Goal: Task Accomplishment & Management: Complete application form

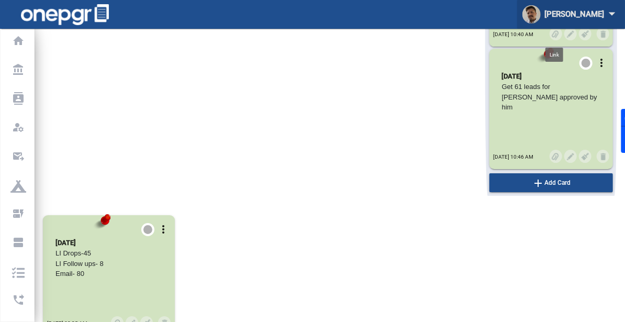
click at [585, 13] on div "[PERSON_NAME] arrow_drop_down" at bounding box center [570, 14] width 97 height 19
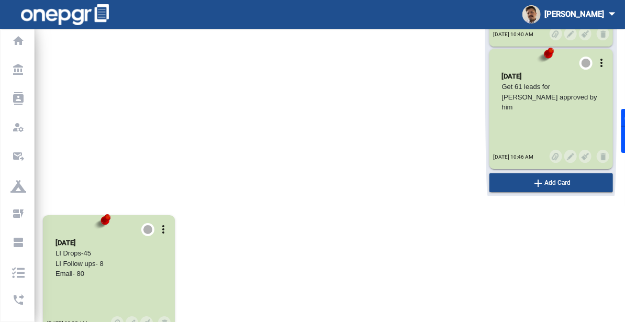
click at [17, 248] on div at bounding box center [312, 161] width 625 height 322
click at [17, 248] on p "Automated Sequences" at bounding box center [14, 243] width 9 height 16
click at [17, 237] on icon "view_agenda" at bounding box center [18, 242] width 16 height 13
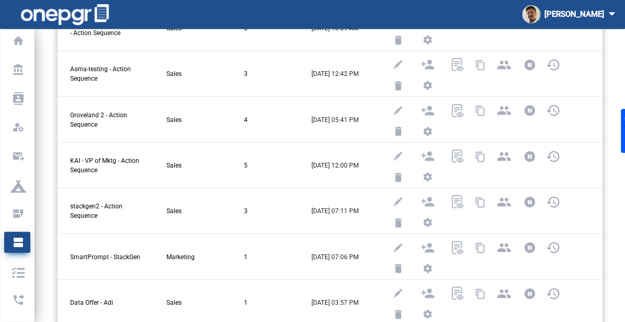
scroll to position [471, 0]
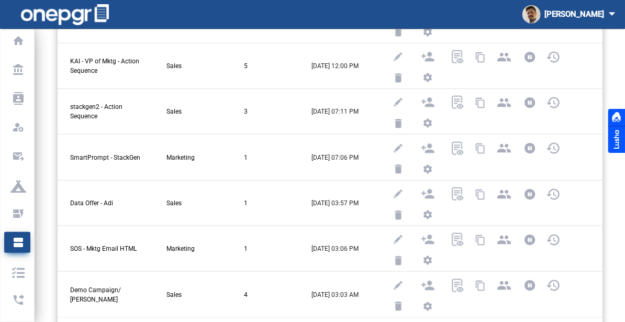
click at [613, 109] on div at bounding box center [616, 131] width 17 height 44
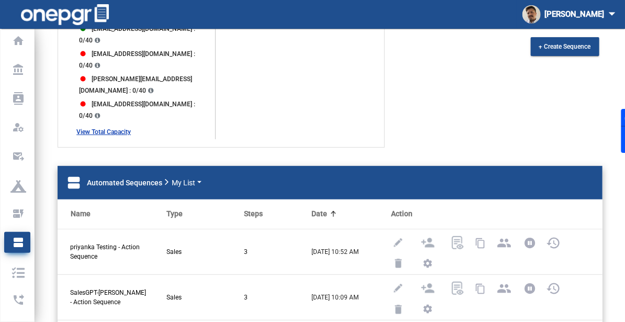
scroll to position [0, 0]
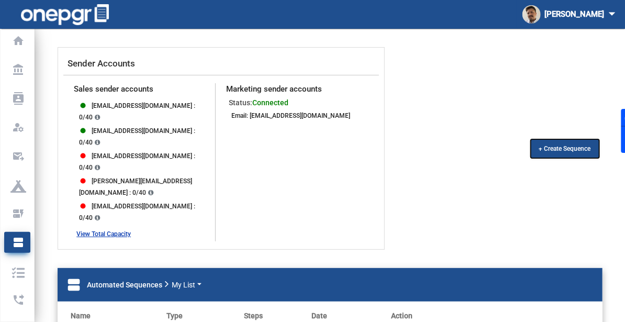
click at [569, 139] on button "+ Create Sequence" at bounding box center [565, 148] width 69 height 19
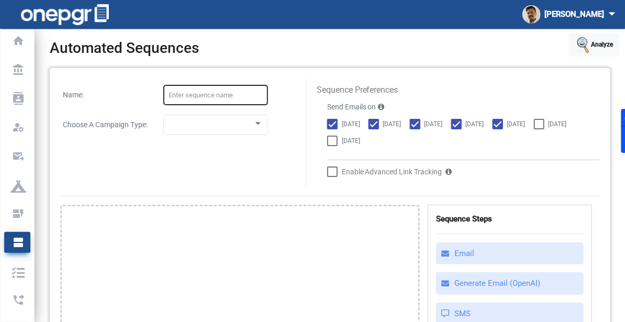
click at [198, 87] on div at bounding box center [216, 94] width 94 height 23
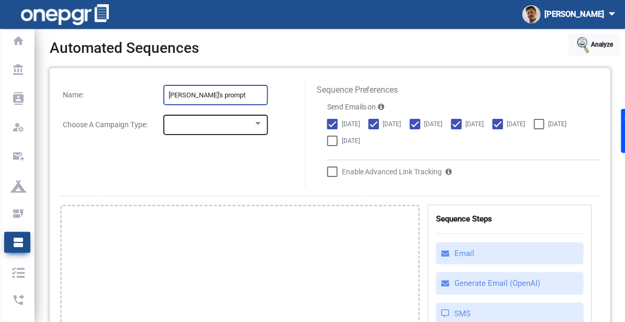
type input "[PERSON_NAME]'s prompt"
click at [252, 130] on div at bounding box center [216, 124] width 94 height 23
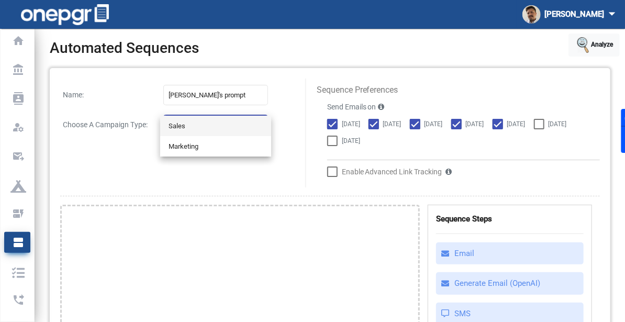
click at [232, 133] on span "Sales" at bounding box center [216, 126] width 94 height 20
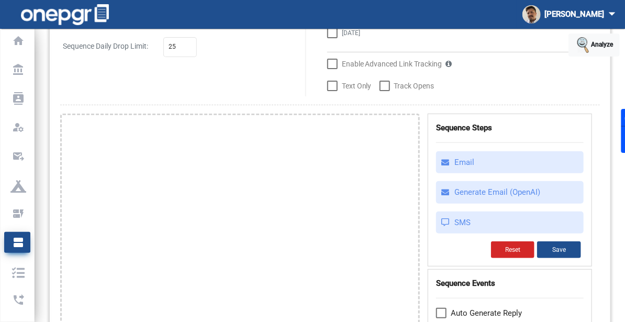
scroll to position [108, 0]
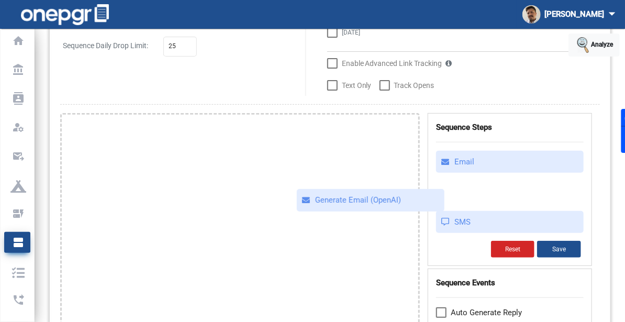
drag, startPoint x: 454, startPoint y: 198, endPoint x: 315, endPoint y: 207, distance: 139.6
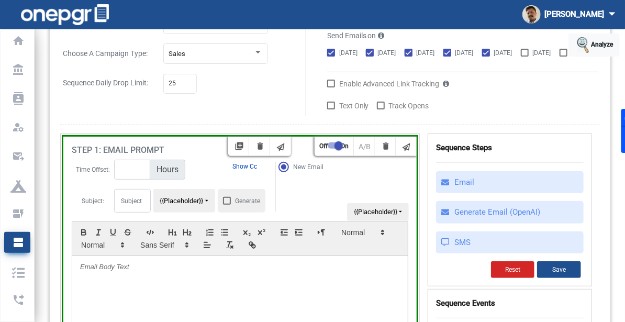
scroll to position [165, 0]
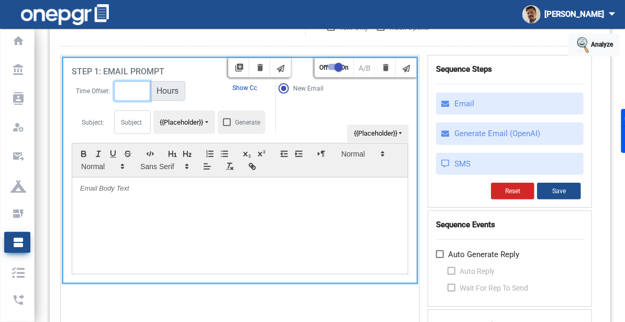
click at [131, 101] on input "number" at bounding box center [132, 91] width 36 height 20
type input "0"
click at [99, 216] on div at bounding box center [240, 225] width 336 height 96
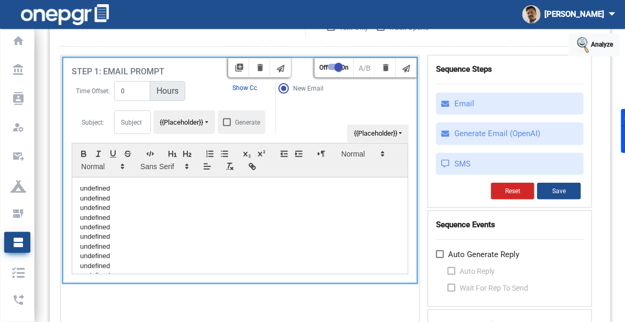
scroll to position [113, 0]
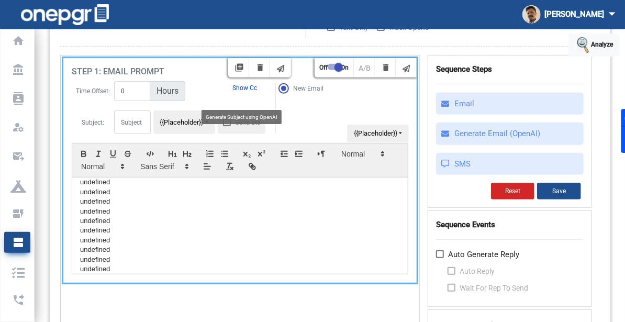
click at [224, 126] on div at bounding box center [227, 122] width 8 height 8
click at [226, 127] on input "Generate" at bounding box center [226, 126] width 1 height 1
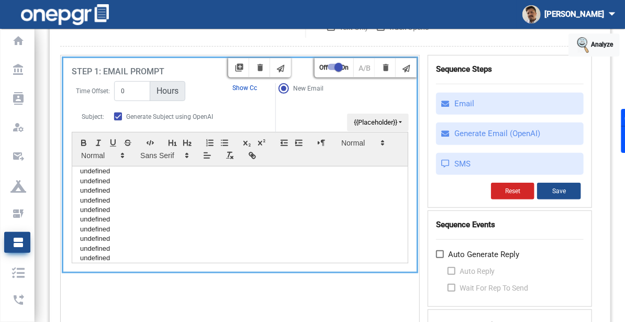
click at [200, 210] on p "﻿ … Small Medium Large undefined ﻿ ﻿ … Small Medium Large undefined ﻿ ﻿ … Small…" at bounding box center [240, 161] width 320 height 203
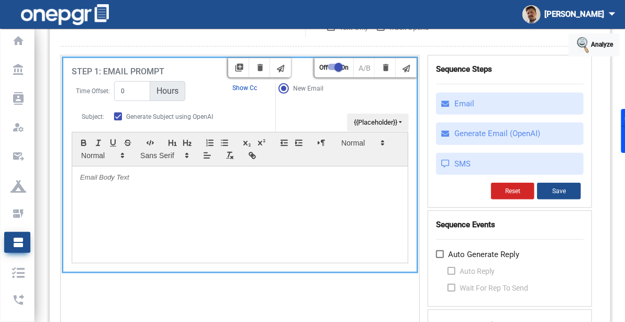
scroll to position [0, 0]
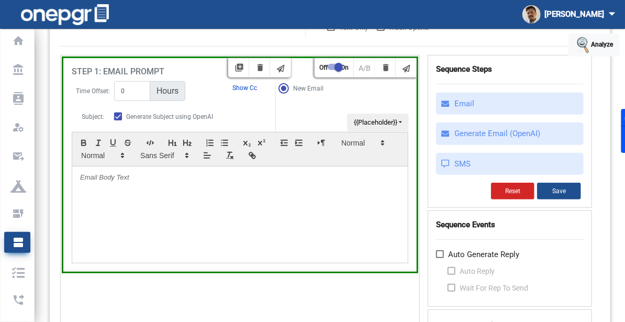
click at [606, 190] on div "*Please note that these changes will take effect only for future campaign drops…" at bounding box center [330, 220] width 561 height 635
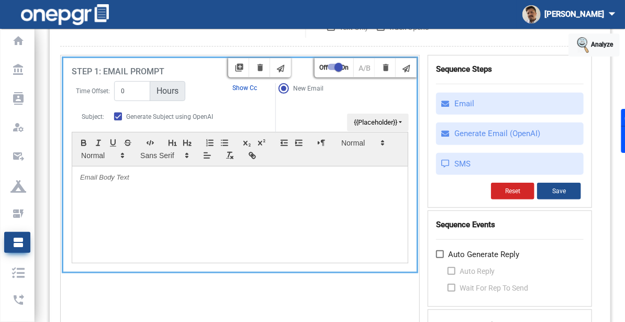
click at [99, 198] on div at bounding box center [240, 214] width 336 height 96
click at [164, 213] on div at bounding box center [240, 214] width 336 height 96
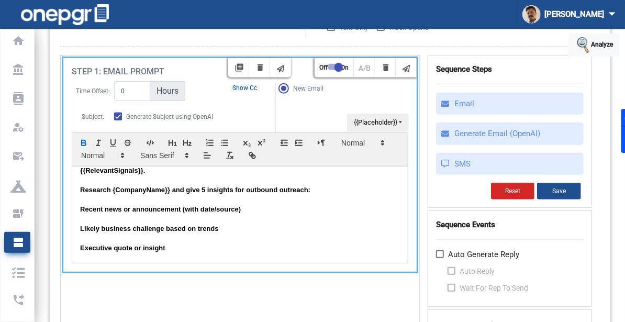
scroll to position [7, 0]
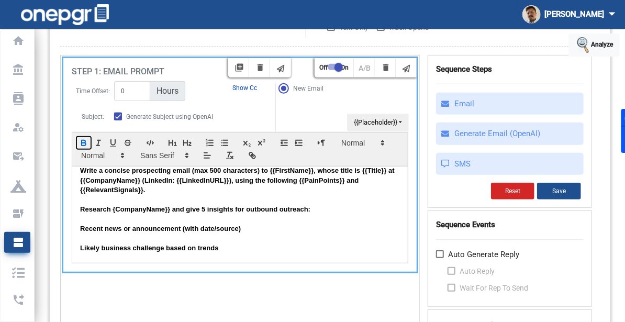
click at [82, 143] on icon "button" at bounding box center [84, 141] width 4 height 3
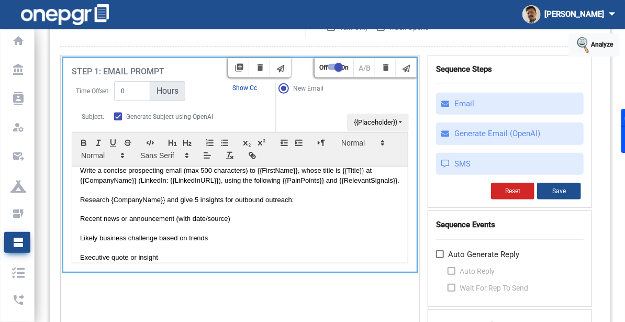
click at [293, 233] on p at bounding box center [240, 228] width 320 height 9
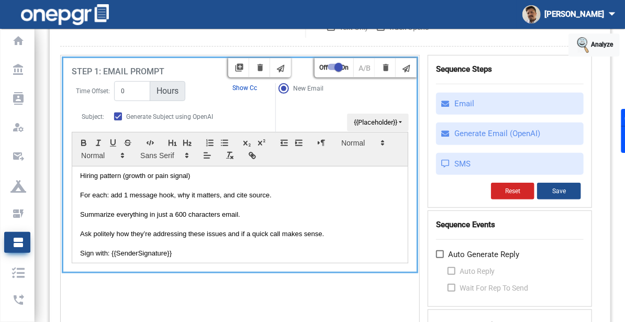
scroll to position [138, 0]
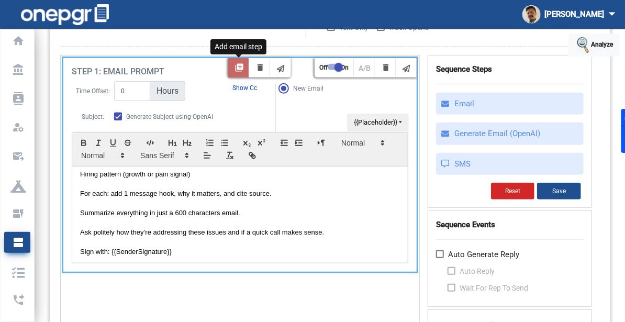
click at [236, 75] on mat-icon "library_add" at bounding box center [239, 69] width 13 height 13
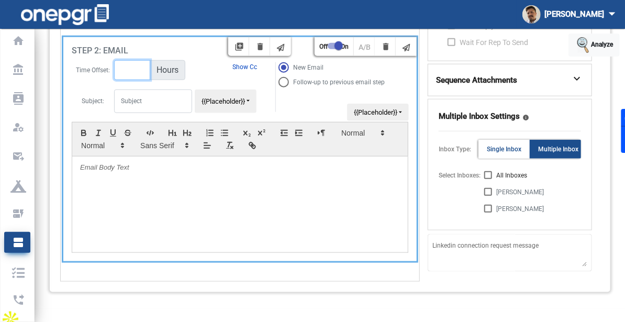
click at [135, 80] on input "number" at bounding box center [132, 70] width 36 height 20
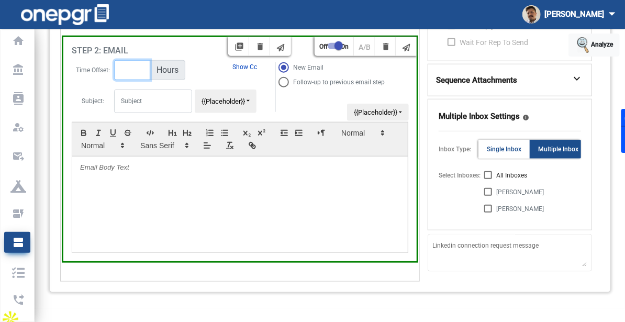
scroll to position [341, 0]
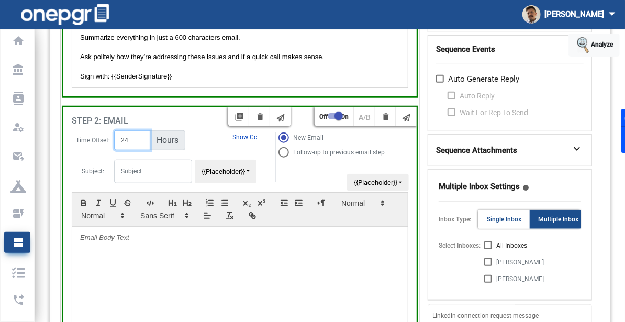
type input "24"
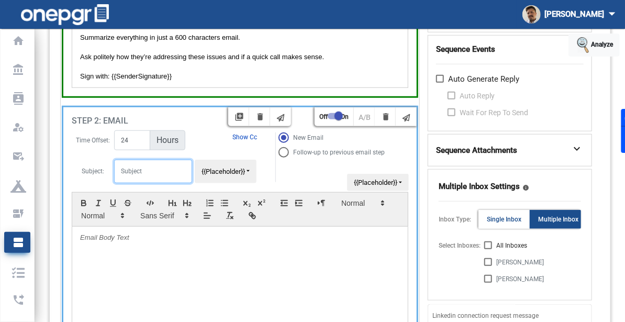
click at [153, 183] on input "text" at bounding box center [153, 172] width 78 height 24
click at [141, 183] on input "text" at bounding box center [153, 172] width 78 height 24
click at [302, 156] on span "Follow-up to previous email step" at bounding box center [339, 152] width 92 height 7
click at [278, 152] on input "Follow-up to previous email step" at bounding box center [278, 152] width 1 height 1
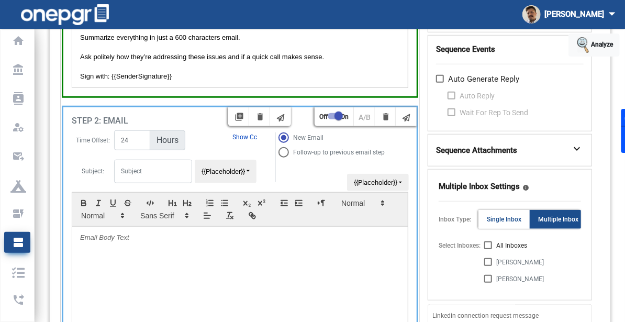
radio input "true"
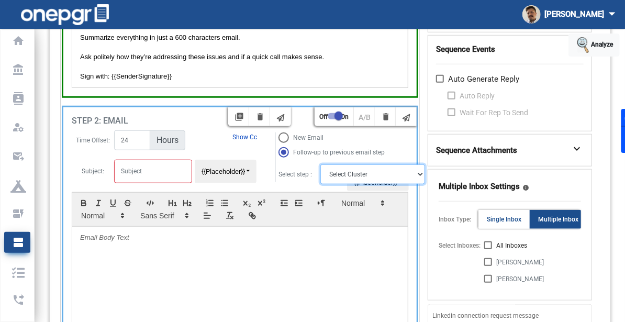
click at [333, 184] on select "Select Cluster Step 1A" at bounding box center [372, 174] width 105 height 20
select select "0:0"
click at [321, 179] on select "Select Cluster Step 1A" at bounding box center [372, 174] width 105 height 20
type input "Re :"
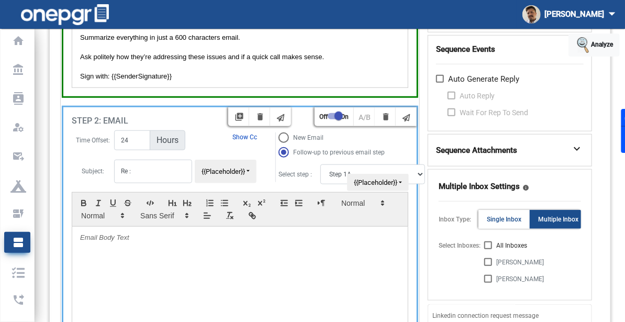
click at [186, 272] on div at bounding box center [240, 275] width 336 height 96
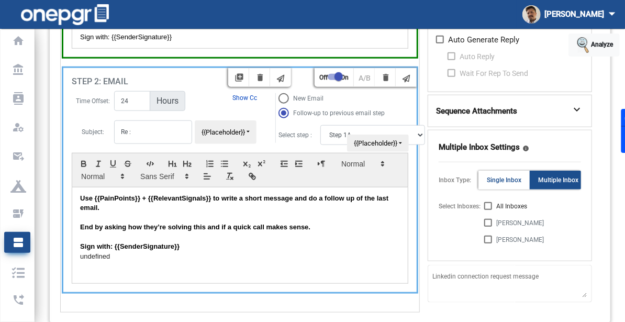
scroll to position [380, 0]
click at [174, 214] on p "Use {{PainPoints}} + {{RelevantSignals}} to write a short message and do a foll…" at bounding box center [240, 203] width 320 height 19
drag, startPoint x: 187, startPoint y: 261, endPoint x: 70, endPoint y: 215, distance: 125.3
click at [70, 215] on div "STEP 2: EMAIL Time Offset: 24 Hours Show Cc Subject: Re : {{Placeholder}} {{Pla…" at bounding box center [239, 181] width 353 height 225
click at [84, 167] on icon "button" at bounding box center [84, 165] width 4 height 3
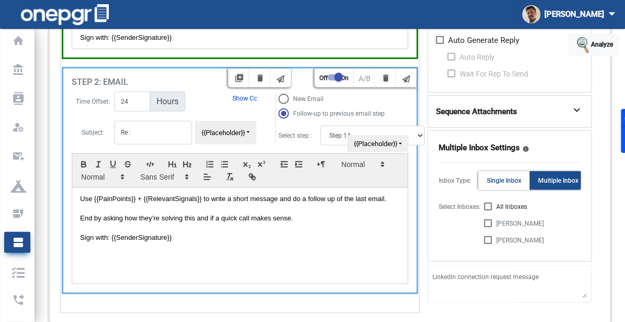
click at [196, 260] on div "Use {{PainPoints}} + {{RelevantSignals}} to write a short message and do a foll…" at bounding box center [240, 236] width 336 height 96
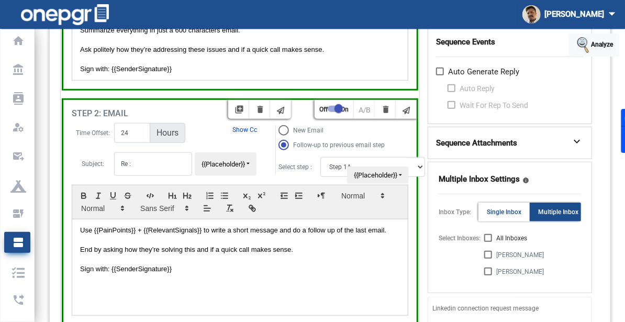
click at [489, 244] on label "All Inboxes" at bounding box center [505, 238] width 43 height 13
click at [488, 242] on input "All Inboxes" at bounding box center [488, 242] width 1 height 1
checkbox input "true"
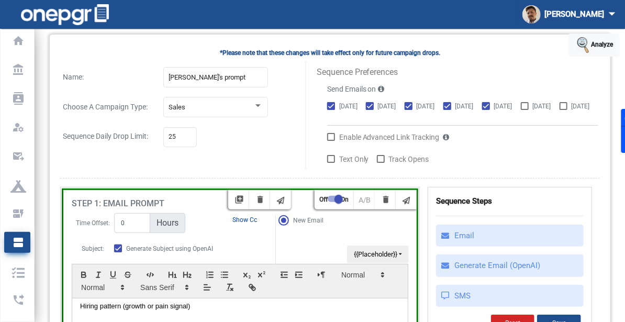
scroll to position [35, 0]
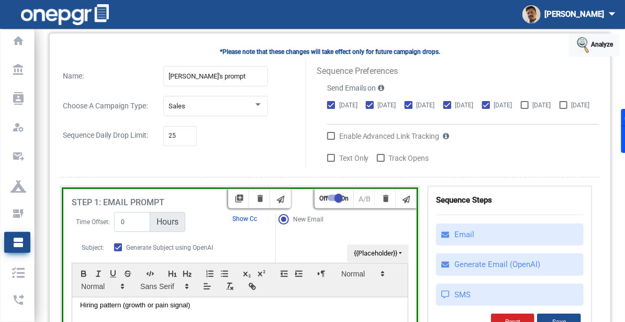
click at [337, 142] on label "Enable Advanced Link Tracking" at bounding box center [383, 136] width 113 height 13
click at [331, 140] on input "Enable Advanced Link Tracking" at bounding box center [330, 140] width 1 height 1
checkbox input "true"
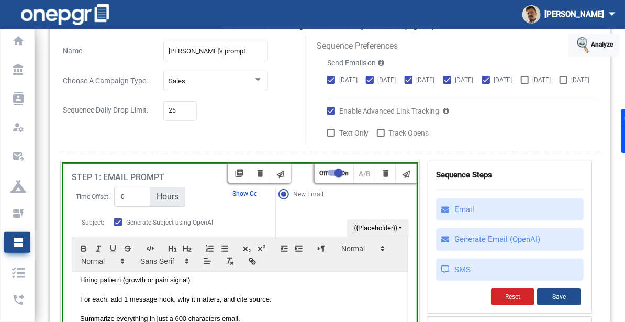
click at [337, 139] on label "Text Only" at bounding box center [348, 133] width 42 height 13
click at [331, 137] on input "Text Only" at bounding box center [330, 137] width 1 height 1
checkbox input "true"
click at [407, 139] on span "Track Opens" at bounding box center [409, 133] width 40 height 13
click at [381, 137] on input "Track Opens" at bounding box center [380, 137] width 1 height 1
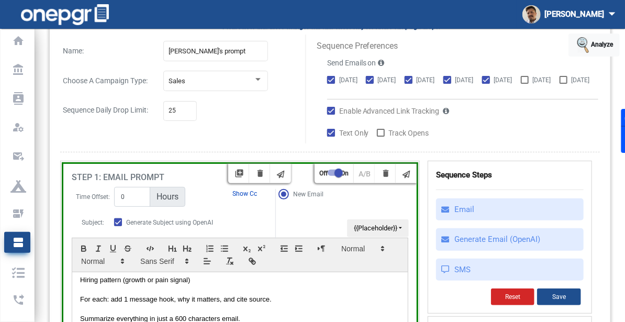
checkbox input "true"
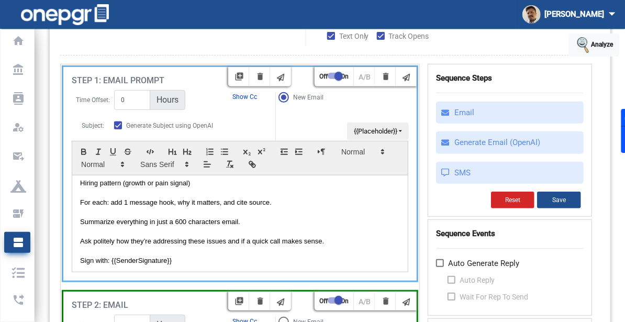
scroll to position [142, 0]
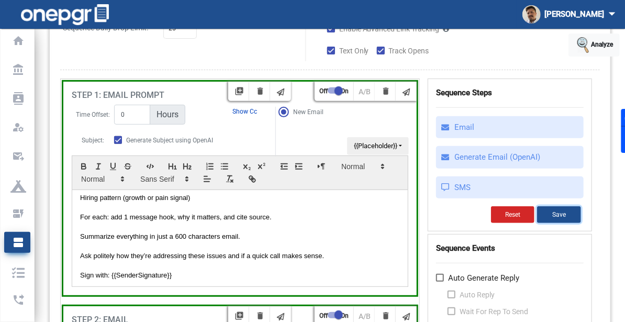
click at [553, 223] on button "Save" at bounding box center [559, 214] width 44 height 17
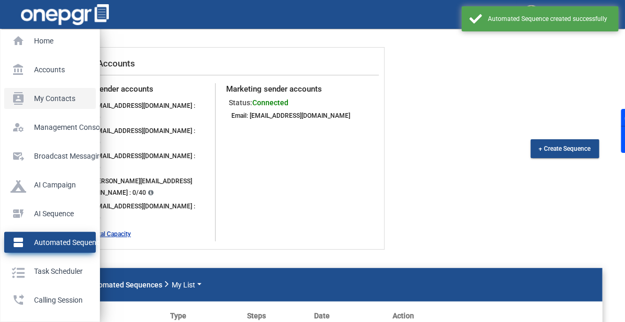
click at [43, 103] on p "My Contacts" at bounding box center [47, 99] width 75 height 16
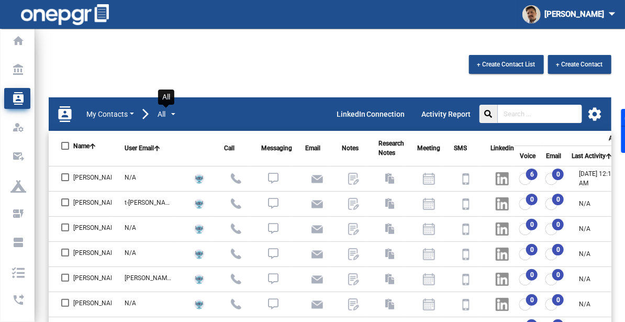
click at [165, 115] on span "button" at bounding box center [167, 114] width 4 height 4
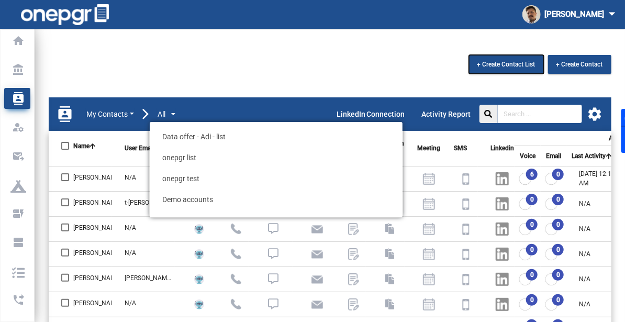
click at [522, 69] on button "+ Create Contact List" at bounding box center [506, 64] width 75 height 19
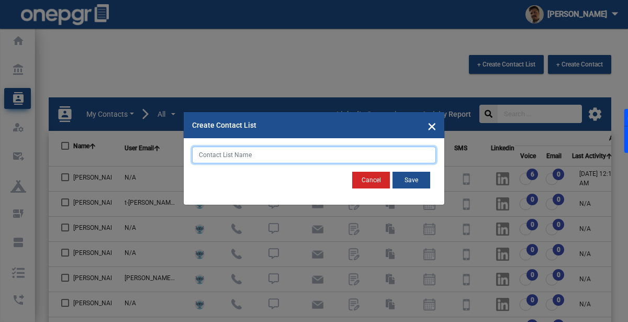
click at [320, 157] on input "text" at bounding box center [314, 155] width 244 height 17
type input "[PERSON_NAME]'s New List"
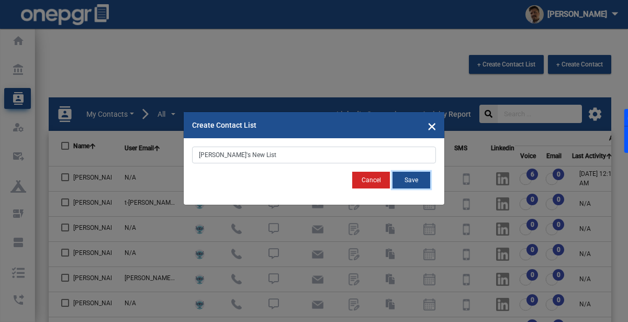
click at [408, 176] on button "Save" at bounding box center [412, 180] width 38 height 17
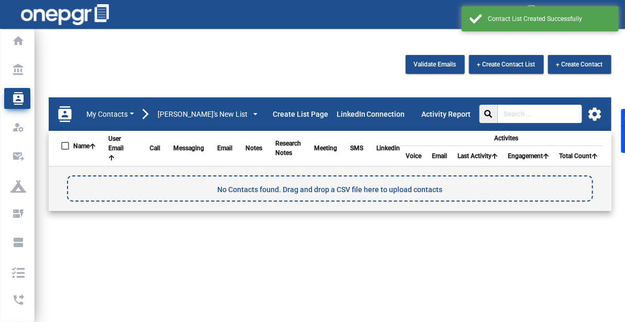
click at [592, 116] on mat-icon "settings" at bounding box center [595, 114] width 16 height 16
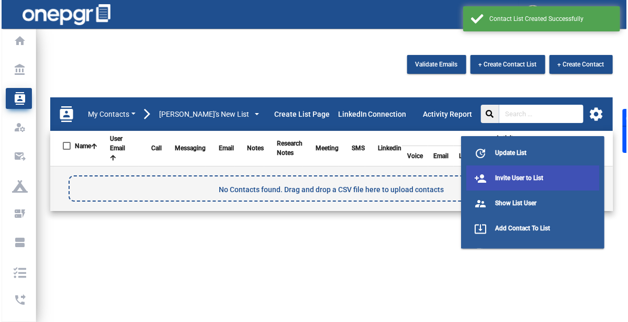
scroll to position [16, 0]
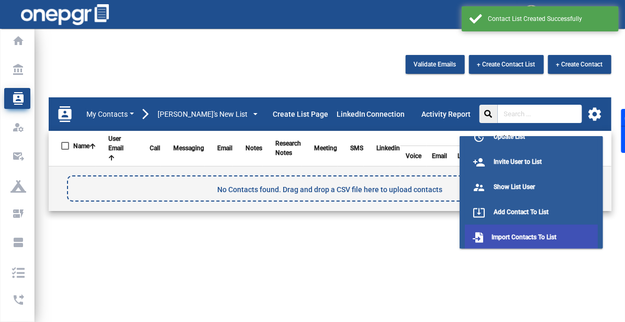
click at [487, 232] on button "Import Contacts To List" at bounding box center [531, 237] width 133 height 25
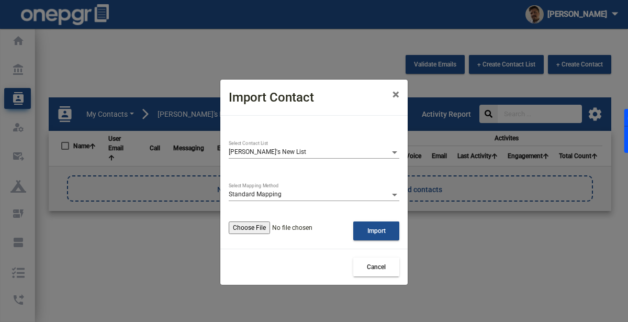
click at [257, 226] on input "file" at bounding box center [291, 227] width 125 height 13
type input "C:\fakepath\New Leads [DATE].xlsx"
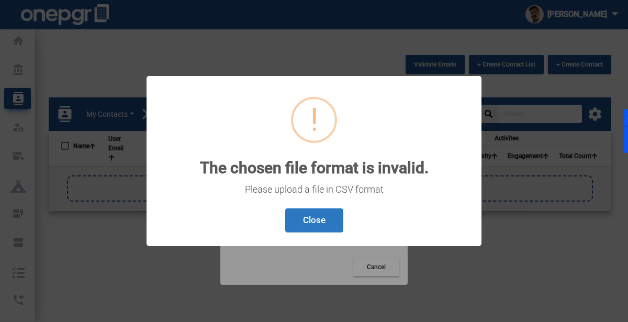
click at [313, 222] on button "Close" at bounding box center [314, 220] width 58 height 25
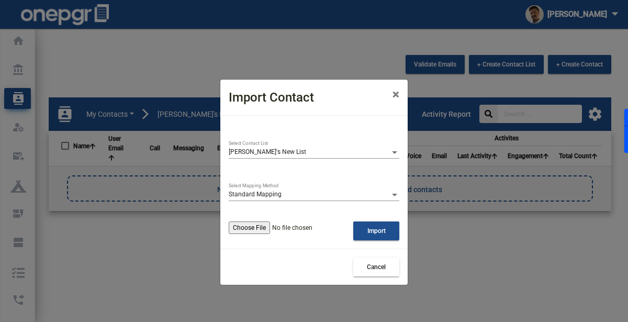
click at [272, 225] on input "file" at bounding box center [291, 227] width 125 height 13
type input "C:\fakepath\New Leads [DATE] (1).xlsx - sheet1.csv"
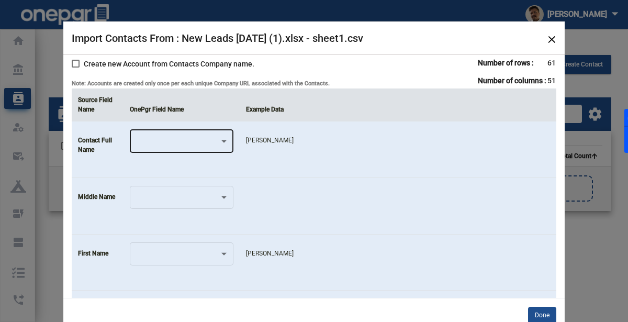
click at [191, 144] on div at bounding box center [177, 142] width 85 height 7
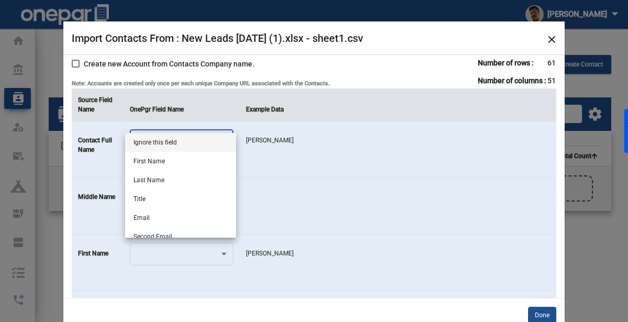
click at [191, 144] on span "Ignore this field" at bounding box center [180, 142] width 94 height 19
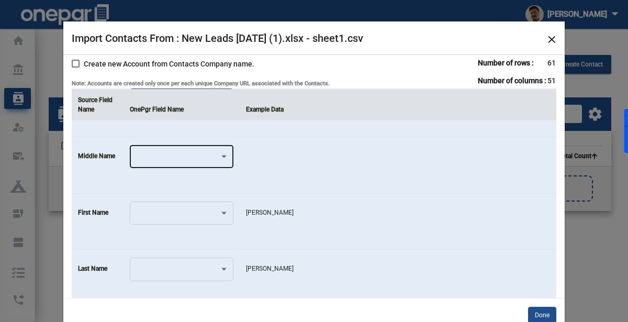
scroll to position [62, 0]
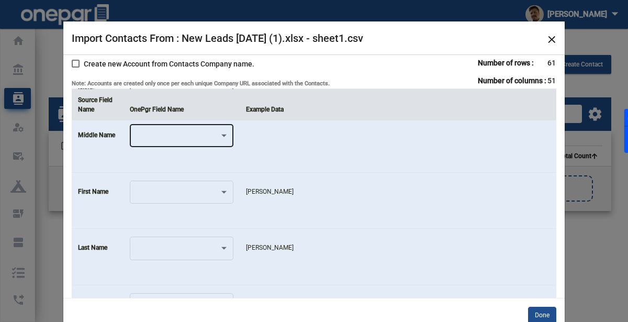
click at [170, 187] on div at bounding box center [182, 191] width 94 height 25
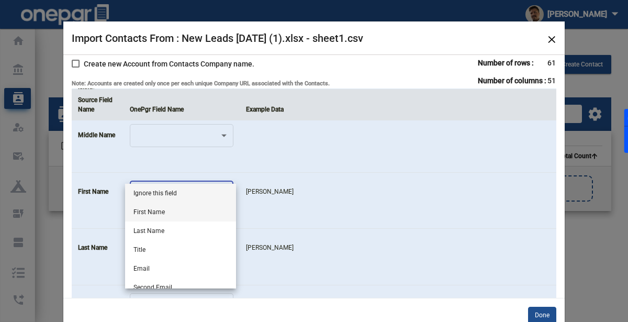
click at [143, 214] on span "First Name" at bounding box center [180, 212] width 94 height 19
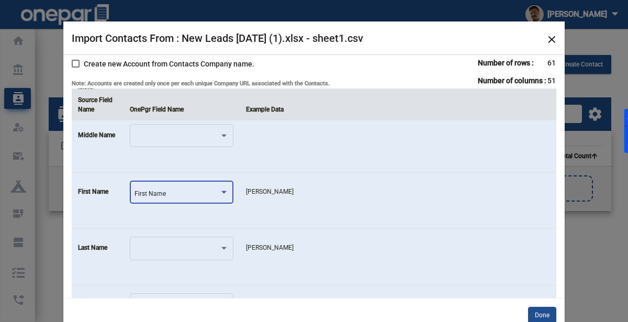
click at [320, 207] on td "[PERSON_NAME]" at bounding box center [398, 200] width 317 height 57
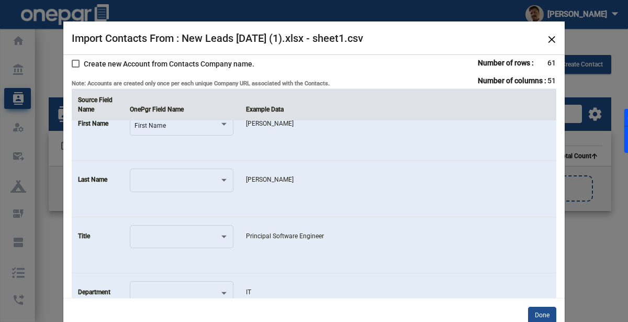
scroll to position [132, 0]
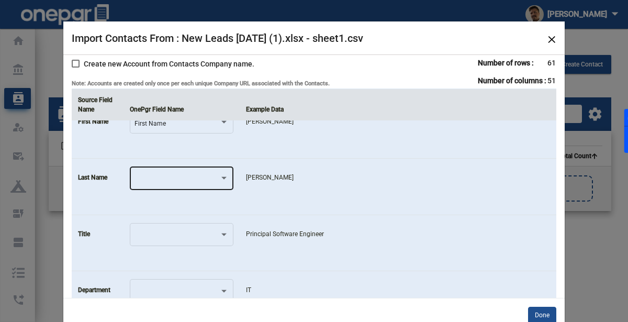
click at [205, 184] on div at bounding box center [182, 177] width 94 height 25
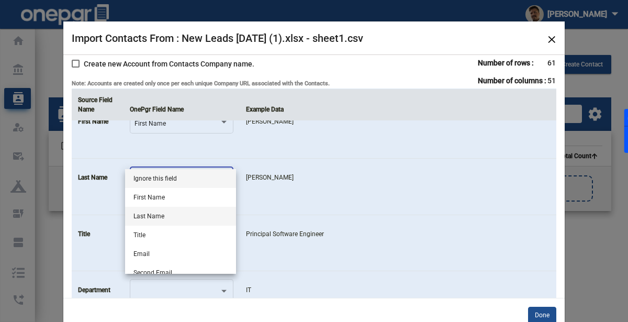
click at [166, 217] on span "Last Name" at bounding box center [180, 216] width 94 height 19
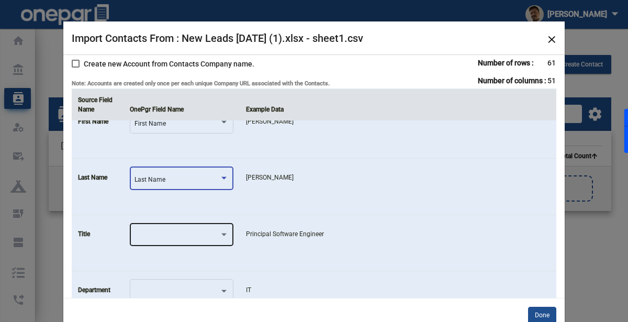
click at [223, 240] on div at bounding box center [182, 233] width 94 height 25
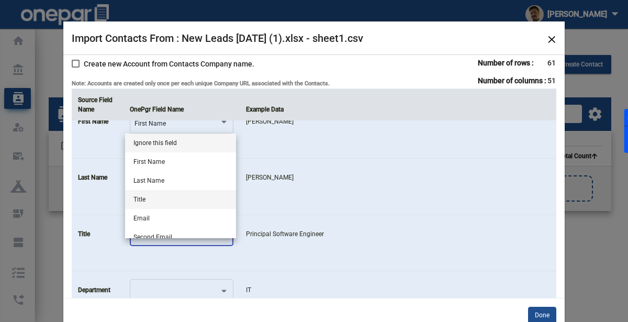
click at [193, 202] on span "Title" at bounding box center [180, 199] width 94 height 19
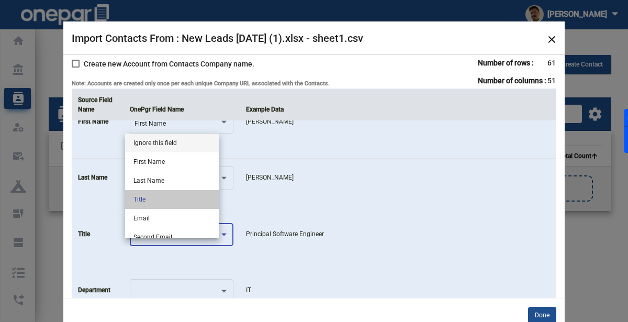
click at [272, 203] on td "[PERSON_NAME]" at bounding box center [398, 187] width 317 height 57
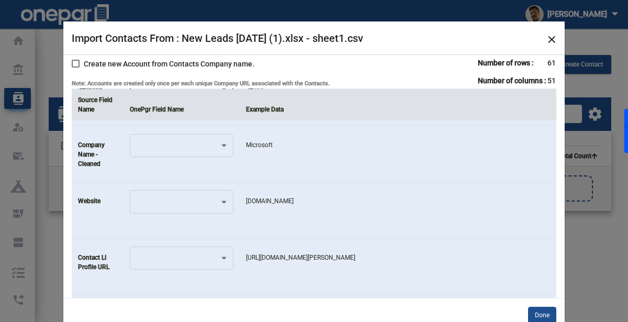
scroll to position [391, 0]
click at [202, 150] on div at bounding box center [182, 144] width 94 height 25
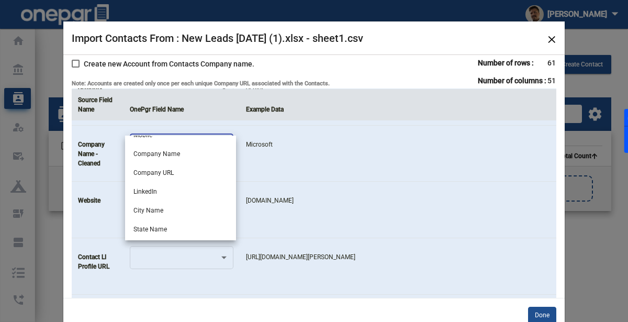
scroll to position [161, 0]
click at [199, 152] on span "Company Name" at bounding box center [180, 153] width 94 height 19
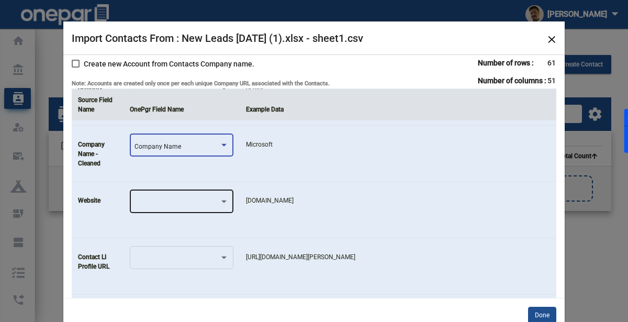
click at [173, 200] on div at bounding box center [177, 202] width 85 height 7
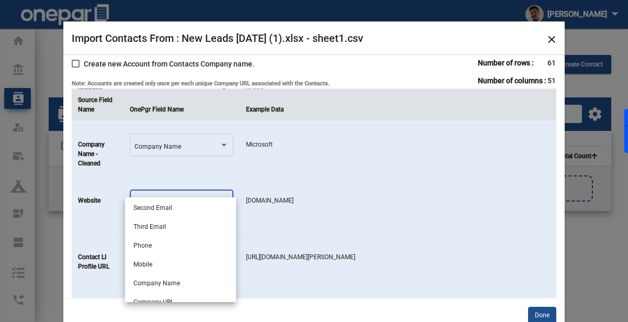
scroll to position [132, 0]
click at [149, 269] on span "Company URL" at bounding box center [180, 262] width 94 height 19
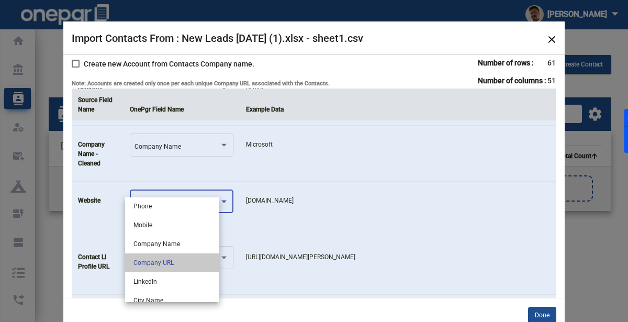
click at [343, 221] on td "[DOMAIN_NAME]" at bounding box center [398, 210] width 317 height 57
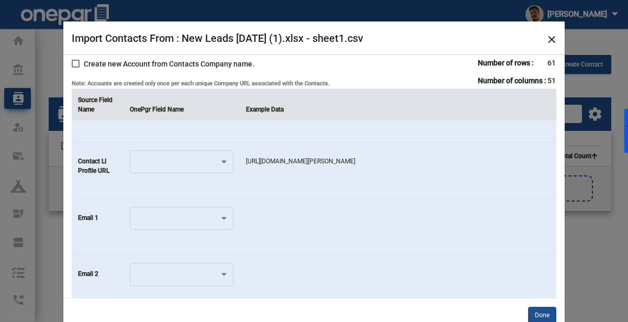
scroll to position [487, 0]
click at [211, 163] on div at bounding box center [182, 160] width 94 height 25
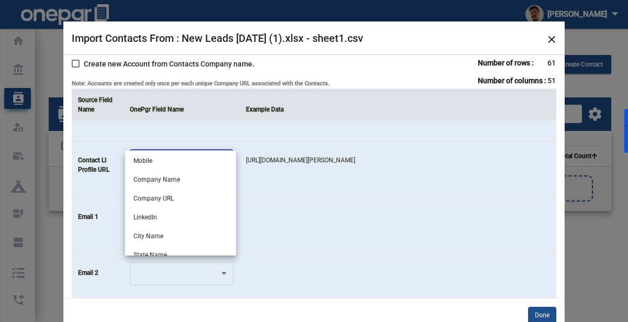
scroll to position [172, 0]
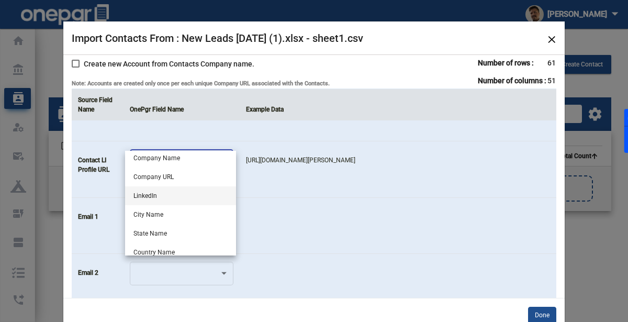
click at [175, 197] on span "LinkedIn" at bounding box center [180, 195] width 94 height 19
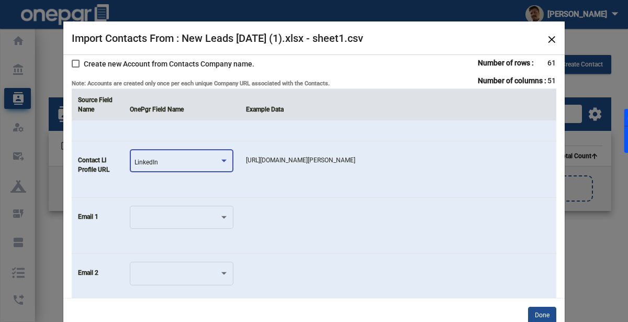
click at [296, 202] on td at bounding box center [398, 225] width 317 height 57
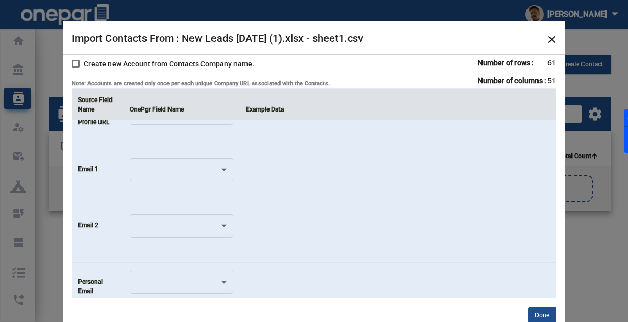
scroll to position [521, 0]
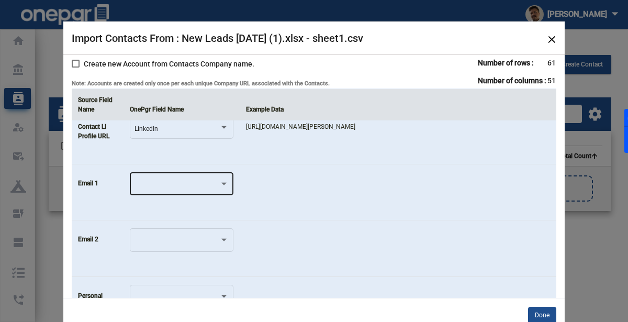
click at [140, 182] on div at bounding box center [177, 185] width 85 height 7
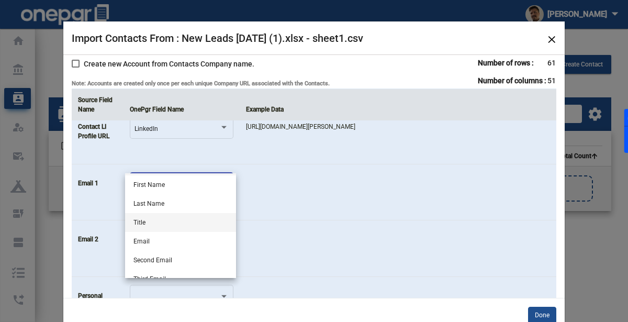
scroll to position [18, 0]
click at [138, 236] on span "Email" at bounding box center [180, 239] width 94 height 19
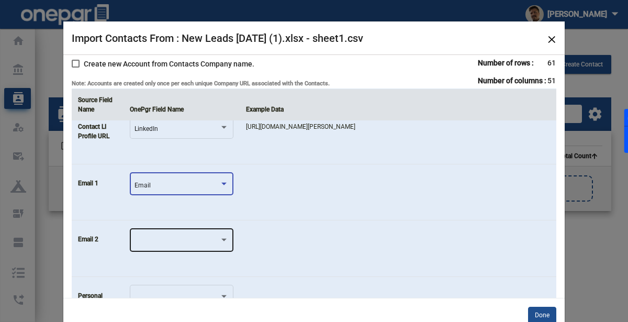
click at [157, 238] on div at bounding box center [177, 241] width 85 height 7
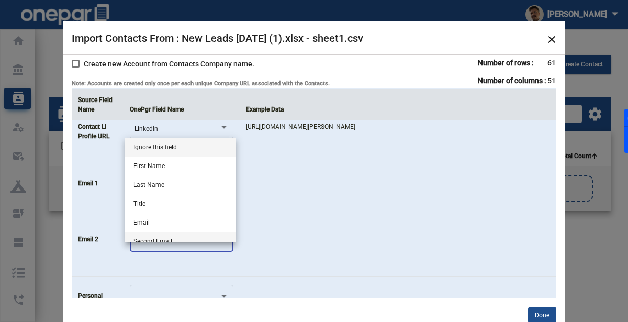
click at [145, 241] on span "Second Email" at bounding box center [180, 241] width 94 height 19
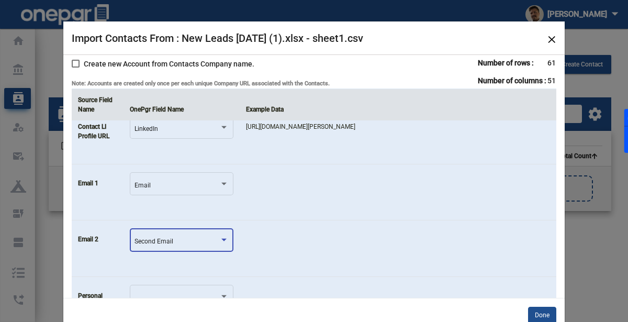
click at [294, 245] on td at bounding box center [398, 248] width 317 height 57
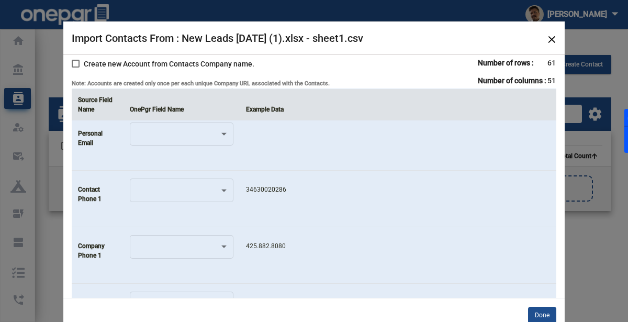
scroll to position [681, 0]
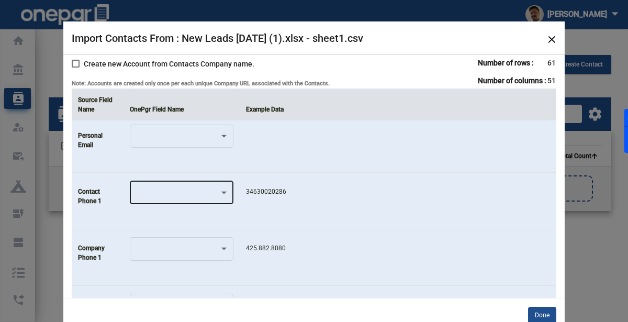
click at [215, 194] on div at bounding box center [177, 194] width 85 height 7
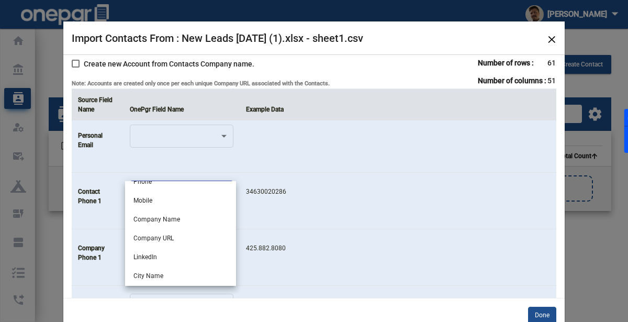
scroll to position [142, 0]
click at [200, 204] on span "Mobile" at bounding box center [180, 199] width 94 height 19
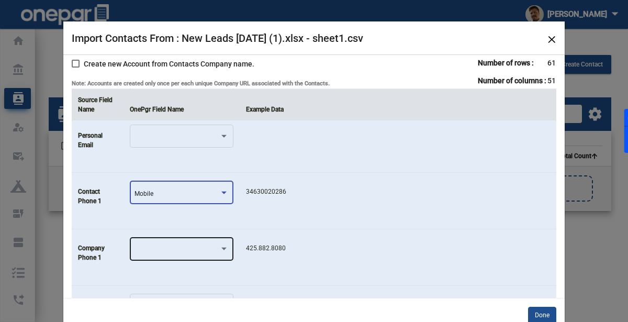
click at [167, 247] on div at bounding box center [177, 250] width 85 height 7
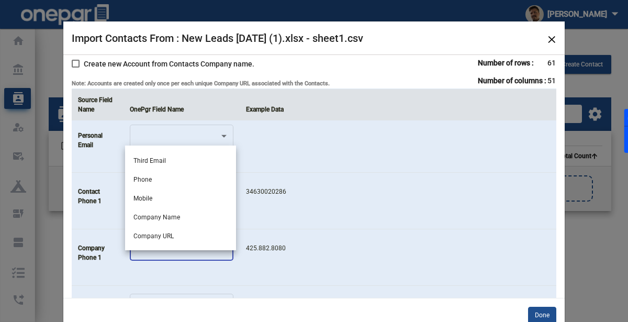
scroll to position [107, 0]
click at [191, 173] on span "Phone" at bounding box center [180, 179] width 94 height 19
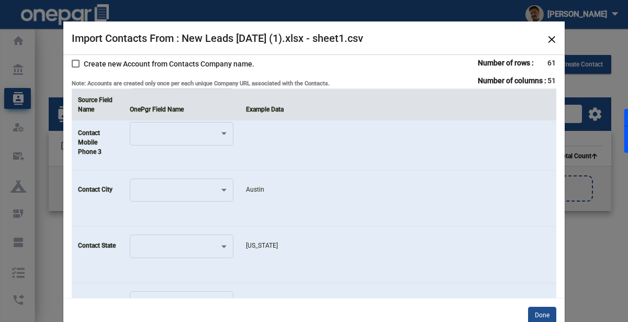
scroll to position [1248, 0]
click at [208, 192] on div at bounding box center [182, 188] width 94 height 25
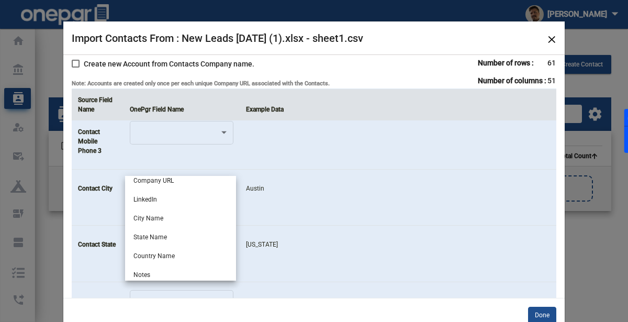
scroll to position [193, 0]
click at [183, 215] on span "City Name" at bounding box center [180, 218] width 94 height 19
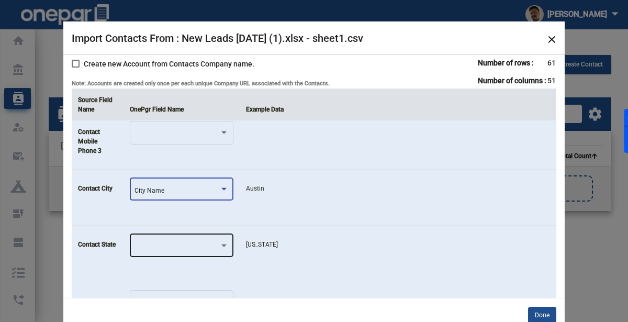
click at [164, 247] on div at bounding box center [182, 244] width 94 height 25
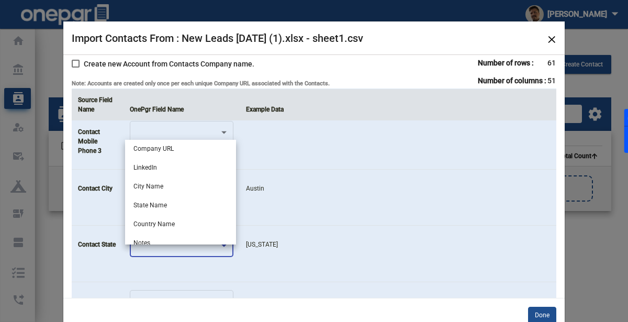
scroll to position [198, 0]
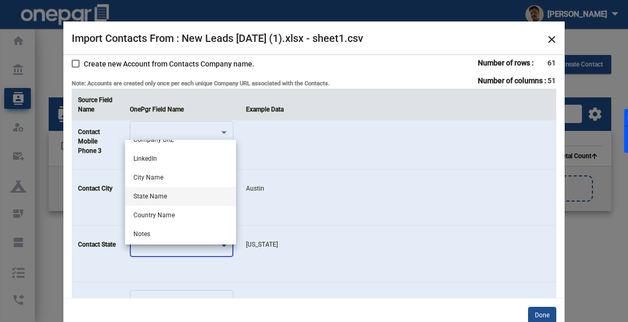
click at [215, 195] on span "State Name" at bounding box center [180, 196] width 94 height 19
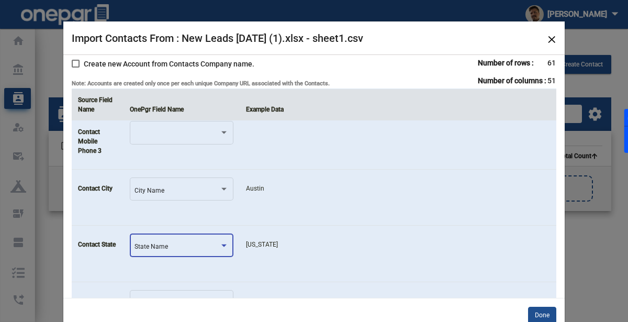
click at [240, 202] on td "Austin" at bounding box center [398, 197] width 317 height 57
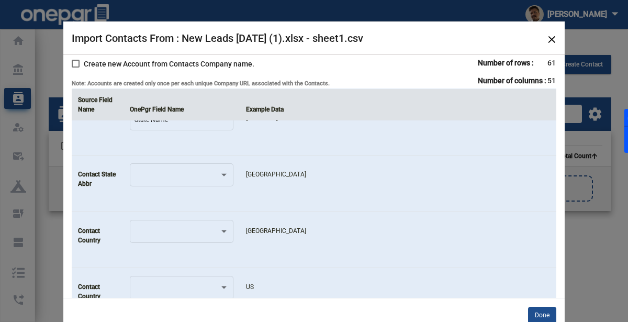
scroll to position [1430, 0]
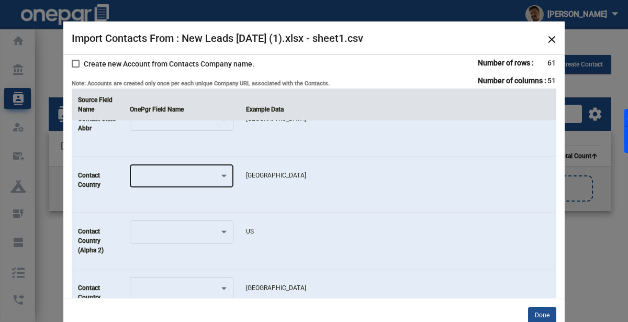
click at [190, 177] on div at bounding box center [182, 175] width 94 height 25
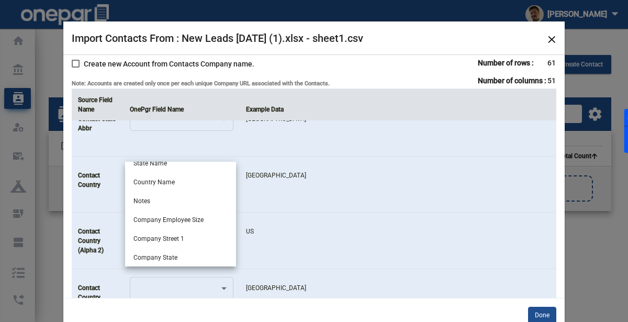
scroll to position [254, 0]
click at [190, 186] on span "Country Name" at bounding box center [180, 181] width 94 height 19
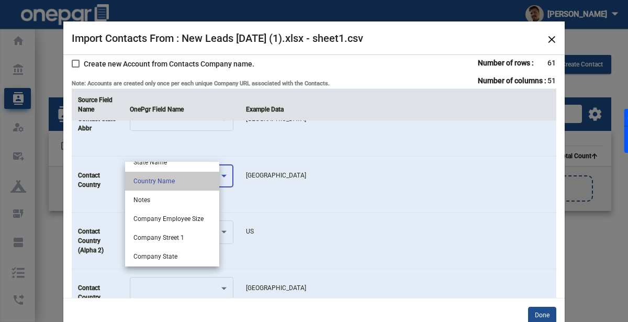
click at [293, 220] on td "US" at bounding box center [398, 241] width 317 height 57
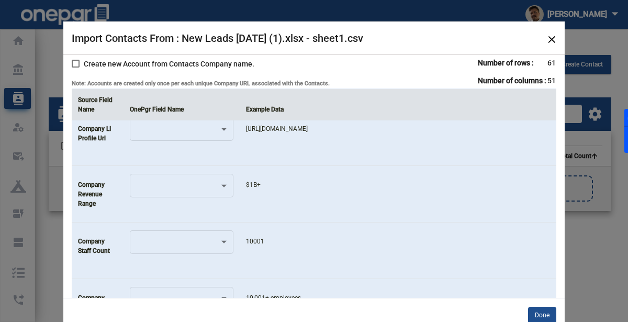
scroll to position [2538, 0]
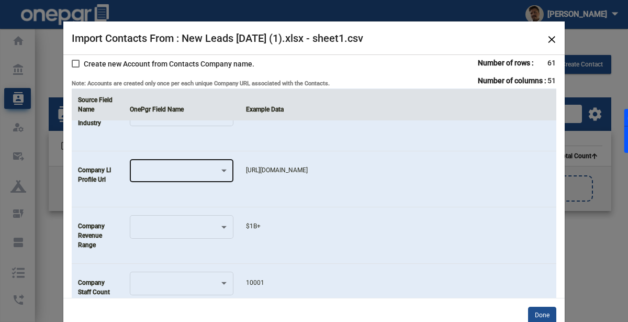
click at [179, 169] on div at bounding box center [177, 172] width 85 height 7
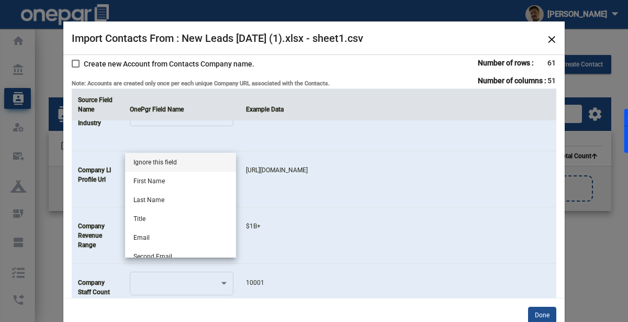
scroll to position [404, 0]
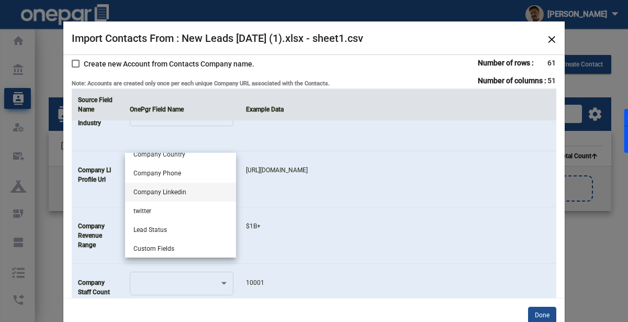
click at [162, 188] on span "Company Linkedin" at bounding box center [180, 192] width 94 height 19
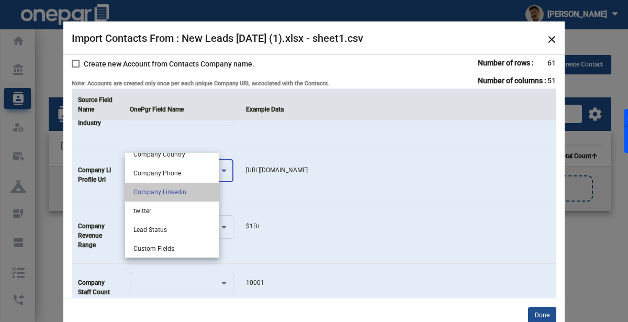
click at [286, 207] on td "$1B+" at bounding box center [398, 235] width 317 height 57
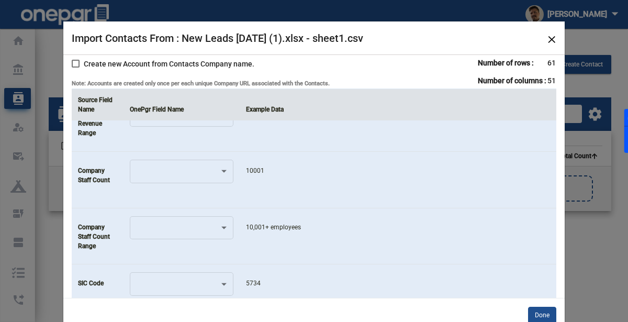
scroll to position [2652, 0]
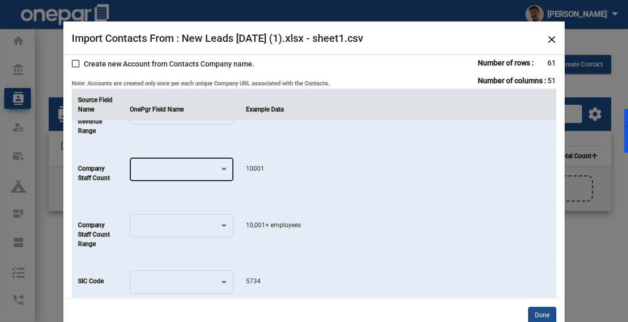
click at [213, 168] on div at bounding box center [177, 171] width 85 height 7
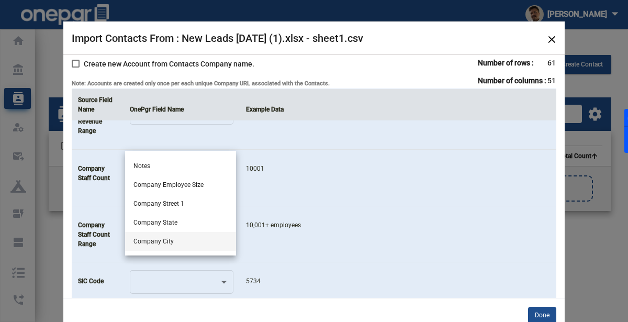
scroll to position [276, 0]
click at [202, 183] on span "Company Employee Size" at bounding box center [180, 185] width 94 height 19
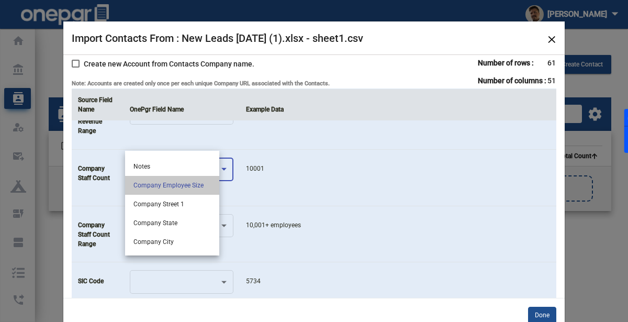
click at [328, 206] on td "10,001+ employees" at bounding box center [398, 234] width 317 height 57
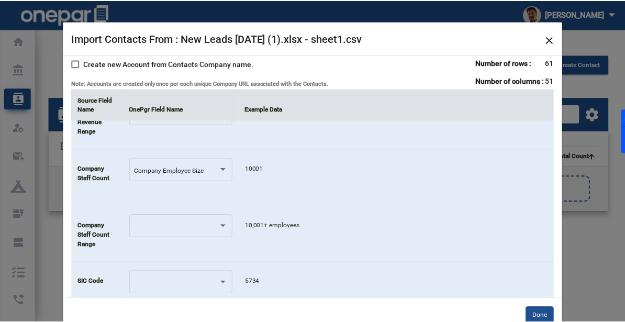
scroll to position [2734, 0]
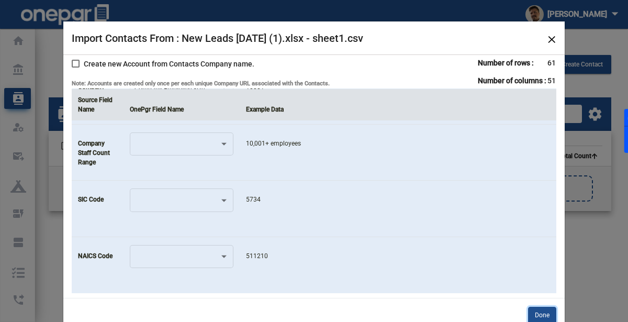
click at [529, 315] on button "Done" at bounding box center [542, 315] width 28 height 17
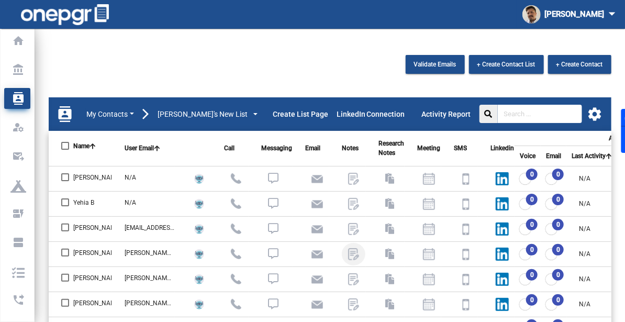
scroll to position [1, 0]
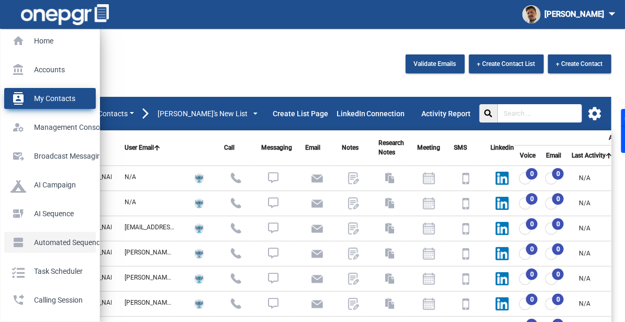
click at [20, 240] on p "Automated Sequences" at bounding box center [47, 243] width 75 height 16
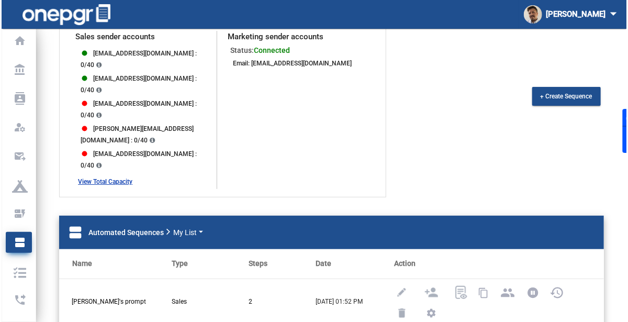
scroll to position [56, 0]
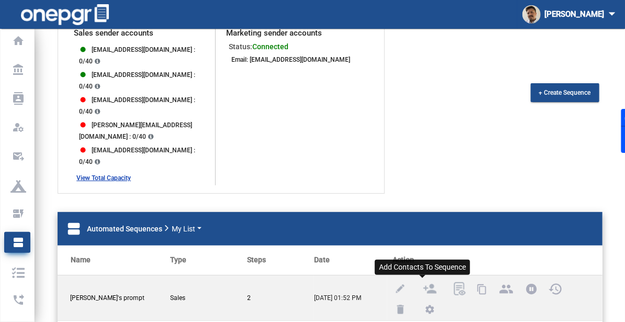
click at [423, 282] on img at bounding box center [429, 288] width 13 height 13
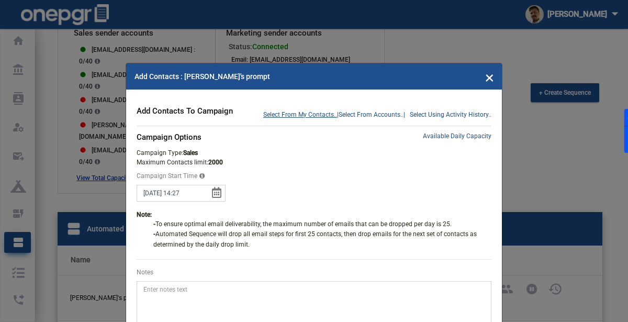
click at [286, 113] on span "Select From My Contacts.." at bounding box center [300, 114] width 74 height 9
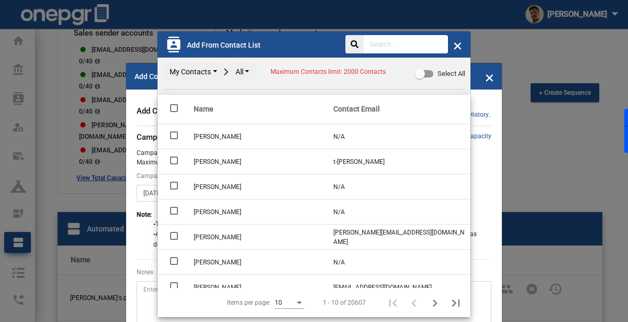
click at [244, 71] on button "All" at bounding box center [243, 72] width 28 height 18
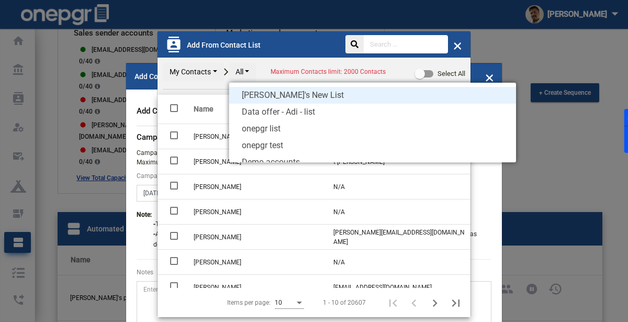
click at [264, 102] on span "[PERSON_NAME]'s New List" at bounding box center [372, 95] width 287 height 17
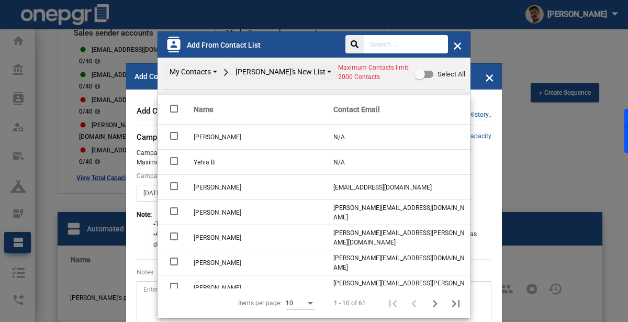
click at [174, 184] on div at bounding box center [174, 186] width 8 height 8
click at [174, 190] on input "checkbox" at bounding box center [174, 190] width 1 height 1
checkbox input "true"
click at [173, 207] on div at bounding box center [174, 211] width 8 height 8
click at [174, 215] on input "checkbox" at bounding box center [174, 215] width 1 height 1
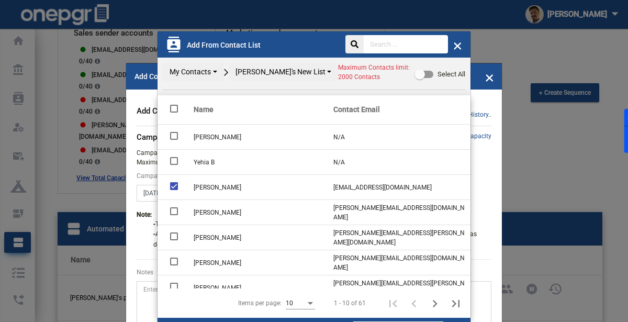
checkbox input "true"
click at [173, 233] on div at bounding box center [174, 236] width 8 height 8
click at [174, 240] on input "checkbox" at bounding box center [174, 240] width 1 height 1
checkbox input "true"
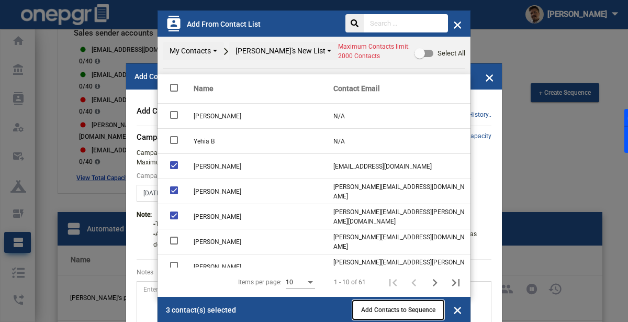
click at [369, 300] on button "Add Contacts to Sequence" at bounding box center [398, 309] width 91 height 19
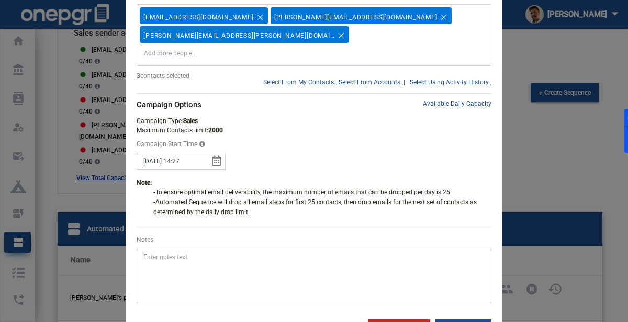
scroll to position [137, 0]
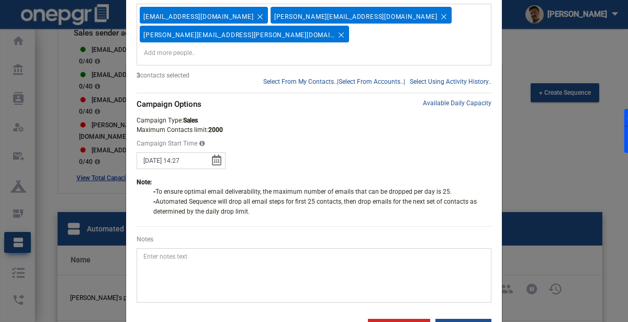
click at [191, 139] on body "[PERSON_NAME] arrow_drop_down home Home account_balance Accounts contacts My Co…" at bounding box center [314, 134] width 628 height 322
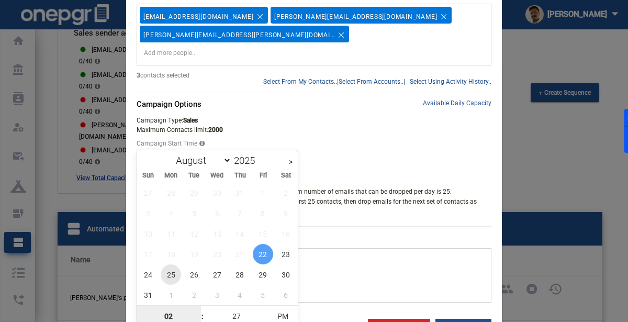
type input "[DATE] 14:27"
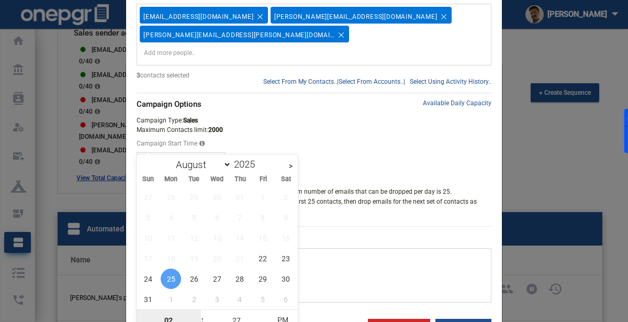
scroll to position [60, 0]
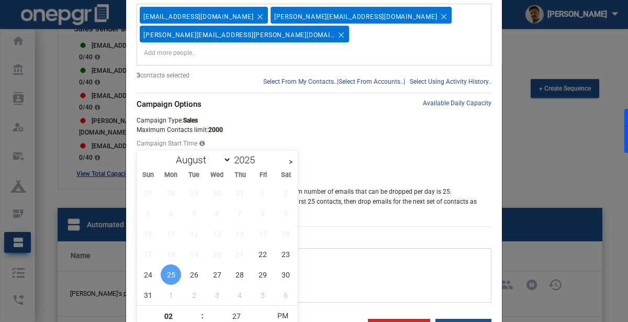
click at [383, 115] on form "Select From My Contacts.. | Select From Accounts.. | Select Using Activity Hist…" at bounding box center [314, 136] width 355 height 334
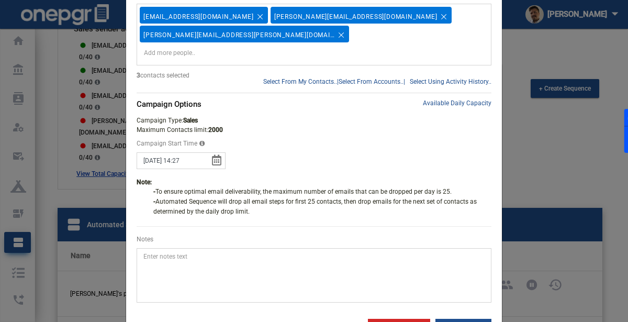
click at [196, 140] on body "[PERSON_NAME] arrow_drop_down home Home account_balance Accounts contacts My Co…" at bounding box center [314, 130] width 628 height 322
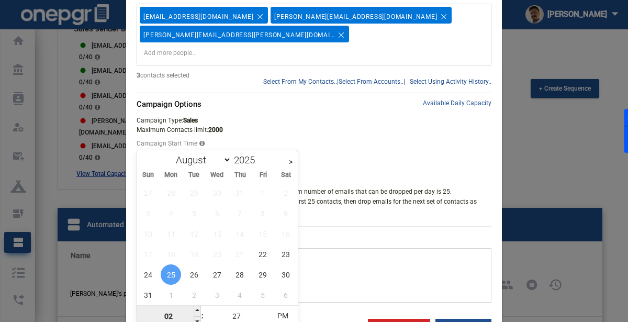
click at [183, 312] on input "02" at bounding box center [169, 316] width 64 height 21
type input "08"
click at [222, 318] on input "27" at bounding box center [236, 316] width 64 height 21
type input "[DATE] 20:27"
type input "00"
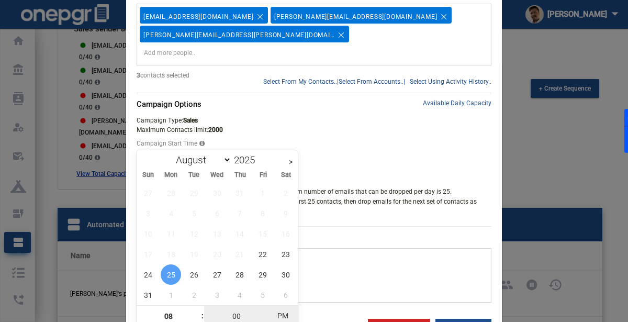
type input "[DATE] 08:00"
click at [289, 314] on span "PM" at bounding box center [283, 315] width 29 height 21
click at [386, 210] on form "Select From My Contacts.. | Select From Accounts.. | Select Using Activity Hist…" at bounding box center [314, 136] width 355 height 334
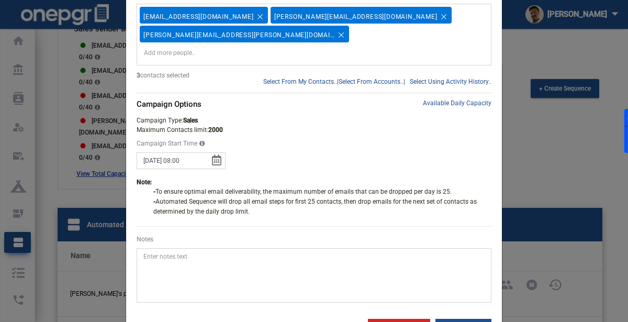
click at [456, 297] on div "Select From My Contacts.. | Select From Accounts.. | Select Using Activity Hist…" at bounding box center [314, 137] width 376 height 369
click at [462, 319] on button "Next" at bounding box center [464, 327] width 56 height 16
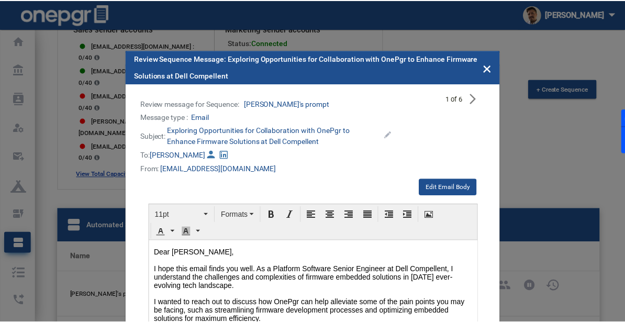
scroll to position [0, 0]
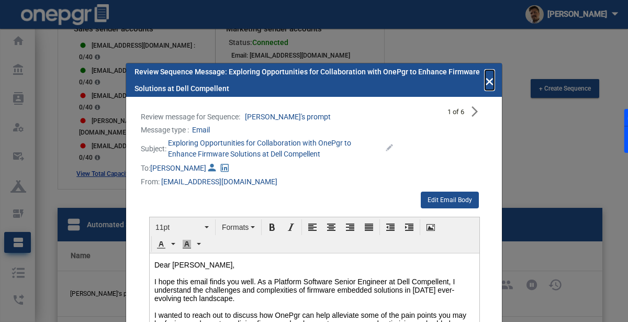
click at [490, 84] on span "×" at bounding box center [489, 80] width 9 height 20
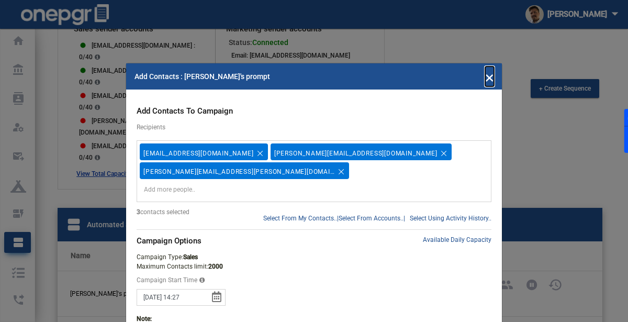
click at [490, 82] on span "×" at bounding box center [489, 76] width 9 height 20
